Goal: Check status

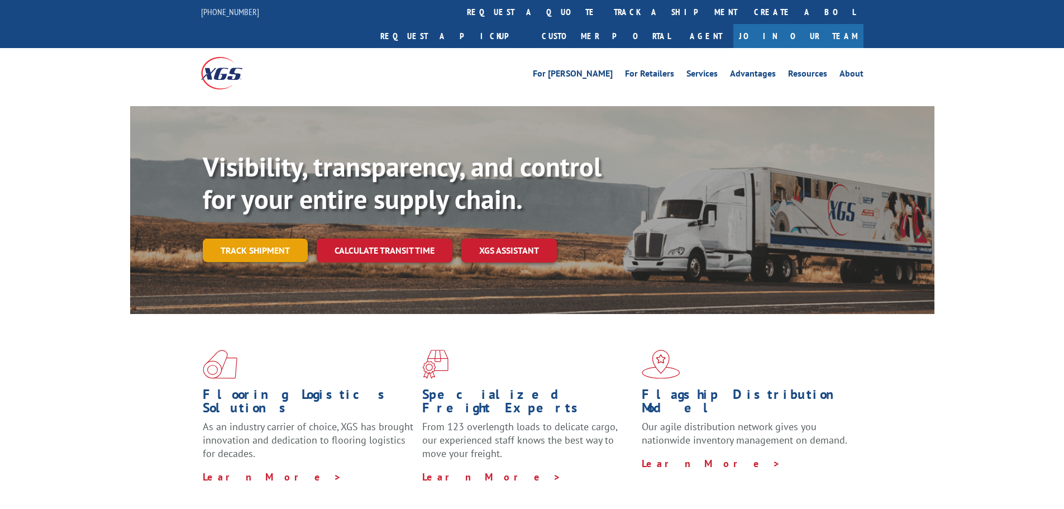
click at [226, 239] on link "Track shipment" at bounding box center [255, 250] width 105 height 23
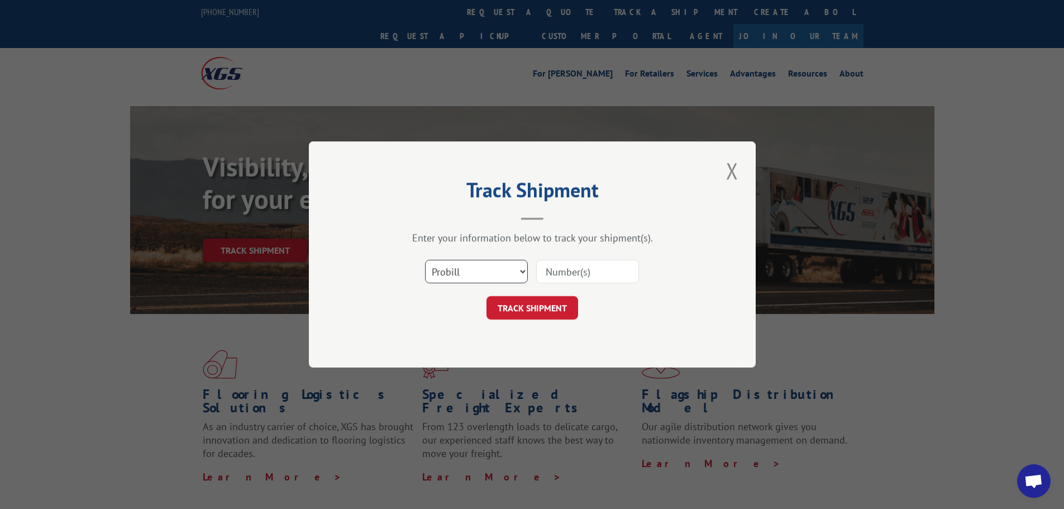
click at [520, 274] on select "Select category... Probill BOL PO" at bounding box center [476, 271] width 103 height 23
select select "bol"
click at [425, 260] on select "Select category... Probill BOL PO" at bounding box center [476, 271] width 103 height 23
click at [559, 270] on input at bounding box center [587, 271] width 103 height 23
paste input "54388437"
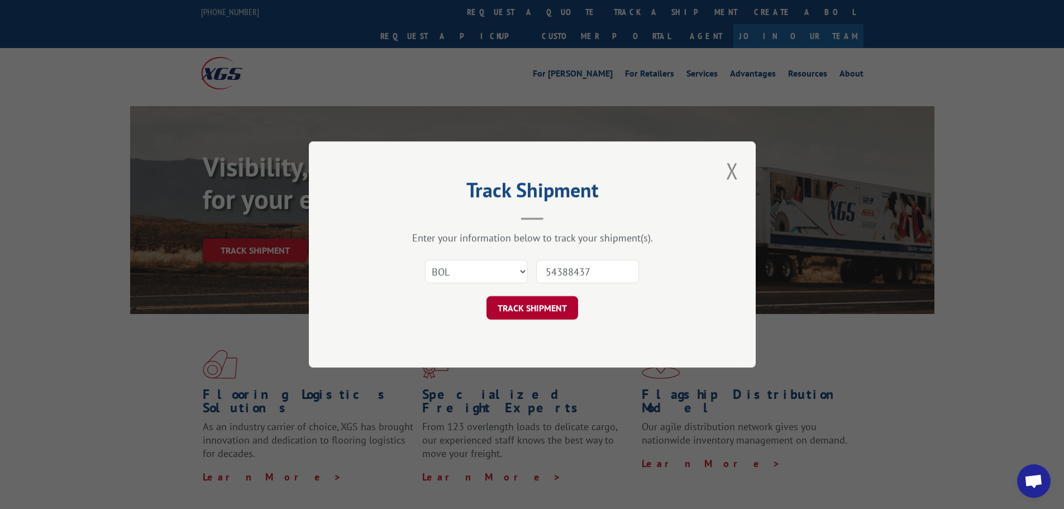
type input "54388437"
click at [548, 304] on button "TRACK SHIPMENT" at bounding box center [533, 307] width 92 height 23
